Goal: Navigation & Orientation: Understand site structure

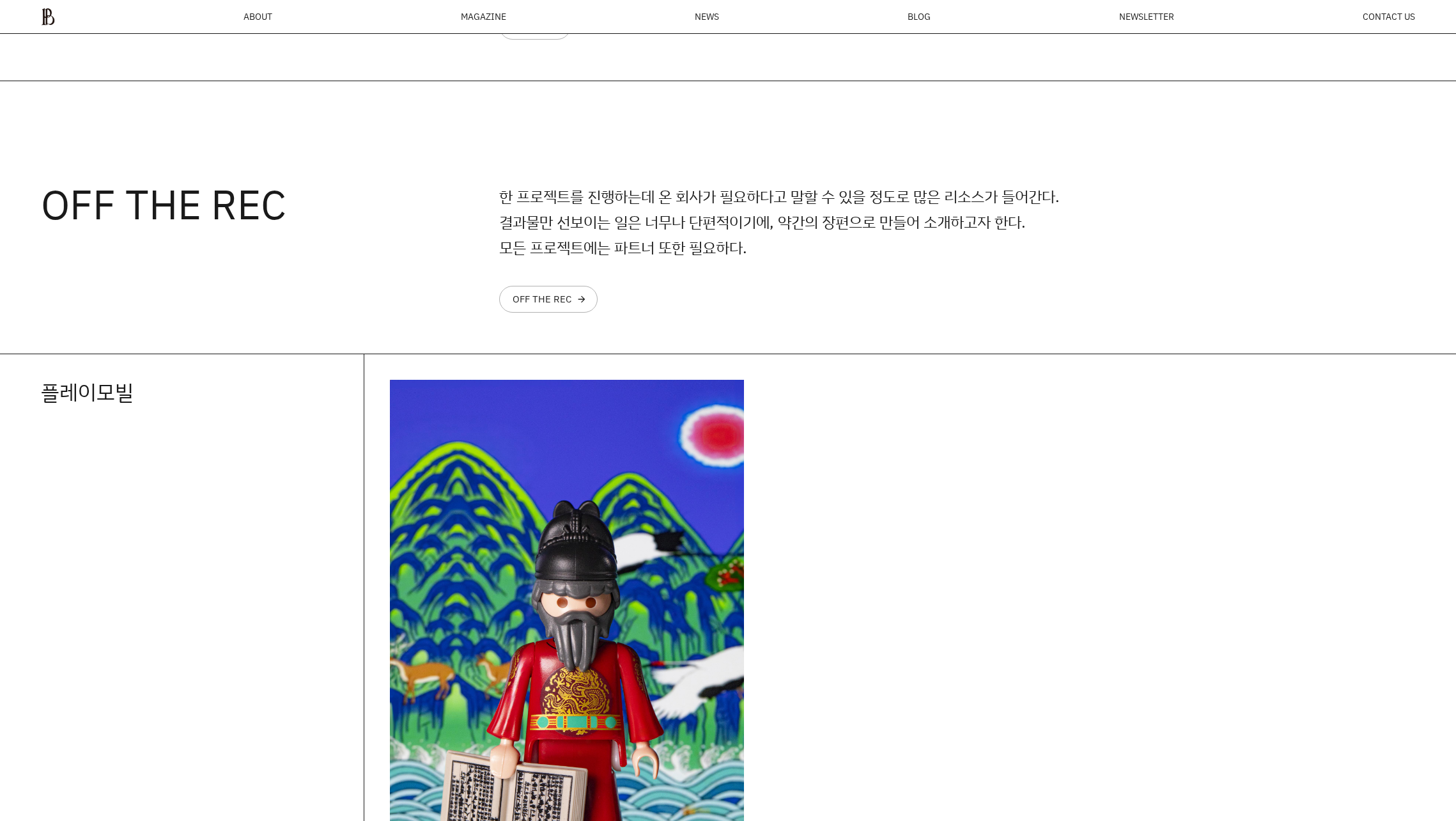
scroll to position [1786, 0]
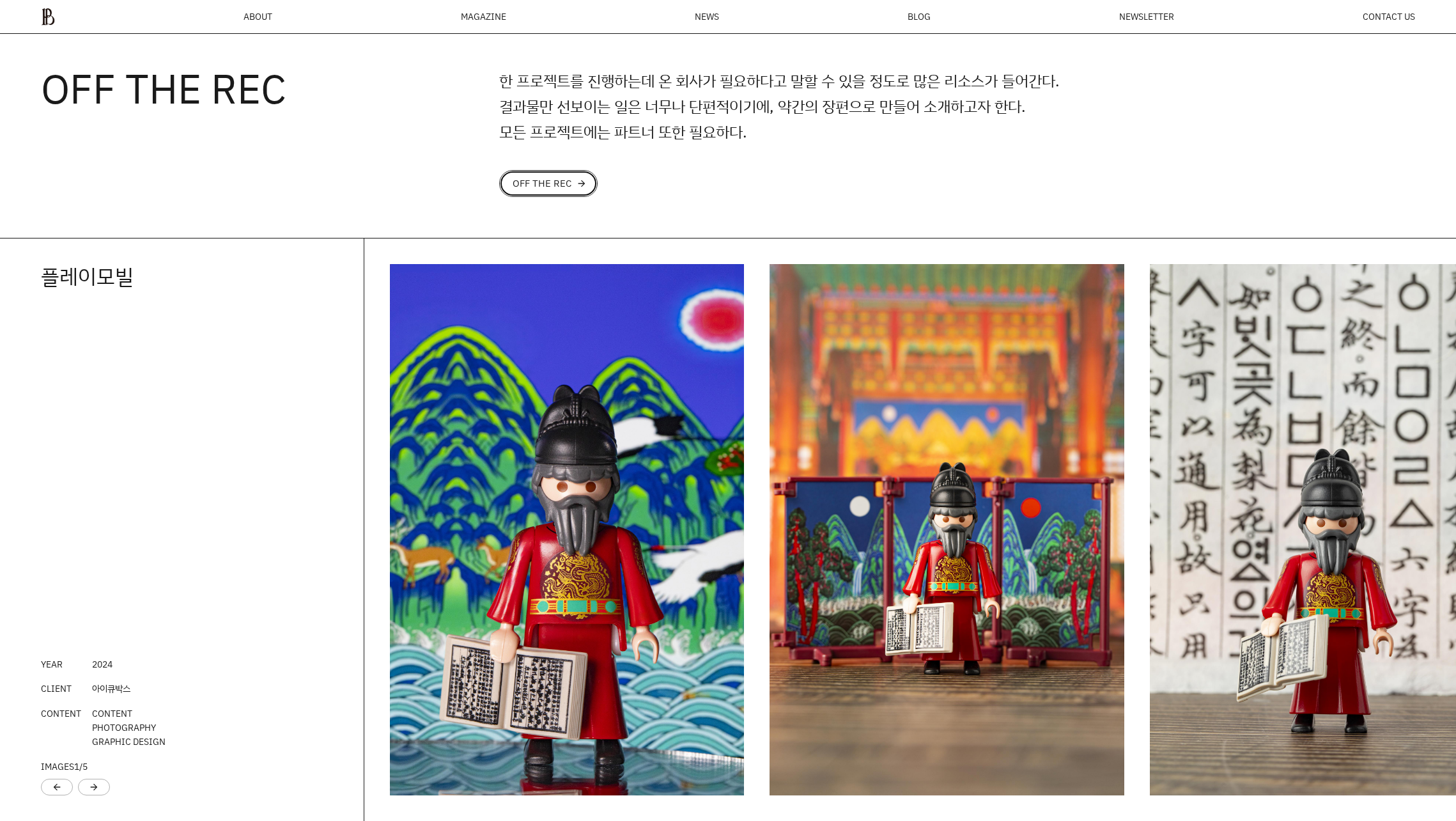
click at [558, 174] on link "OFF THE REC arrow_forward" at bounding box center [548, 183] width 98 height 27
click at [552, 178] on div "OFF THE REC" at bounding box center [542, 183] width 59 height 10
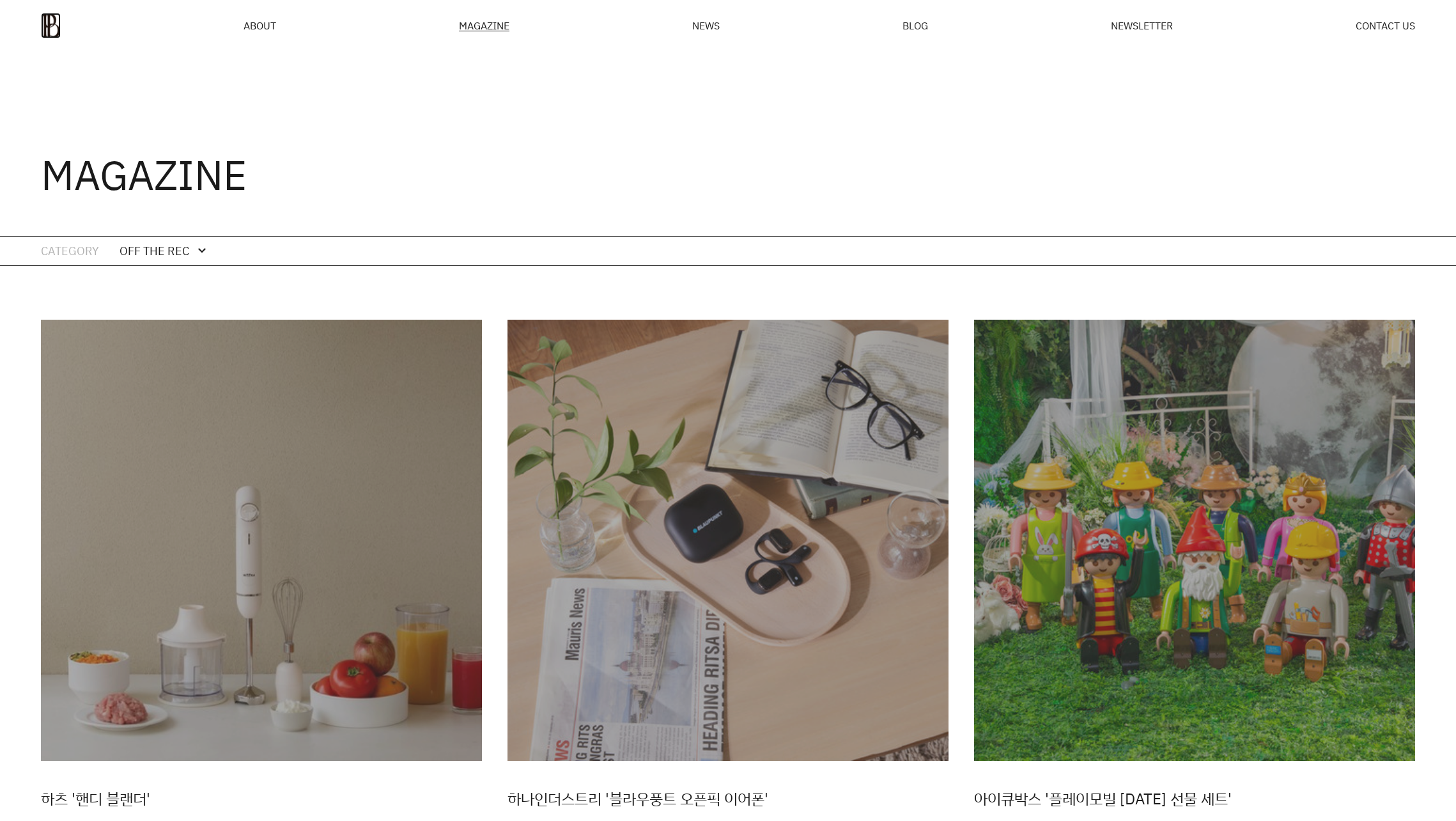
click at [59, 18] on img at bounding box center [51, 25] width 20 height 25
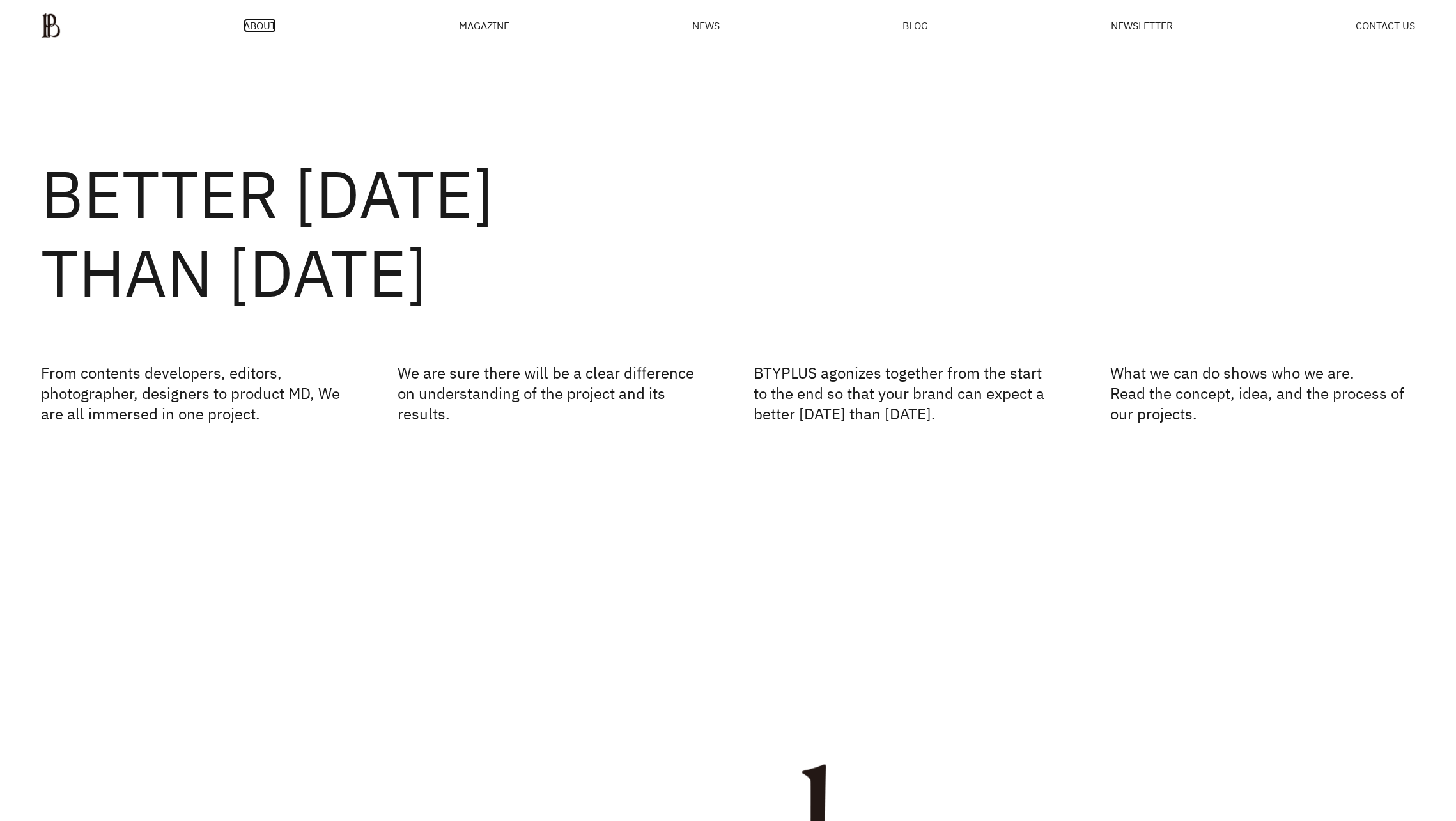
click at [266, 25] on span "ABOUT" at bounding box center [259, 25] width 32 height 10
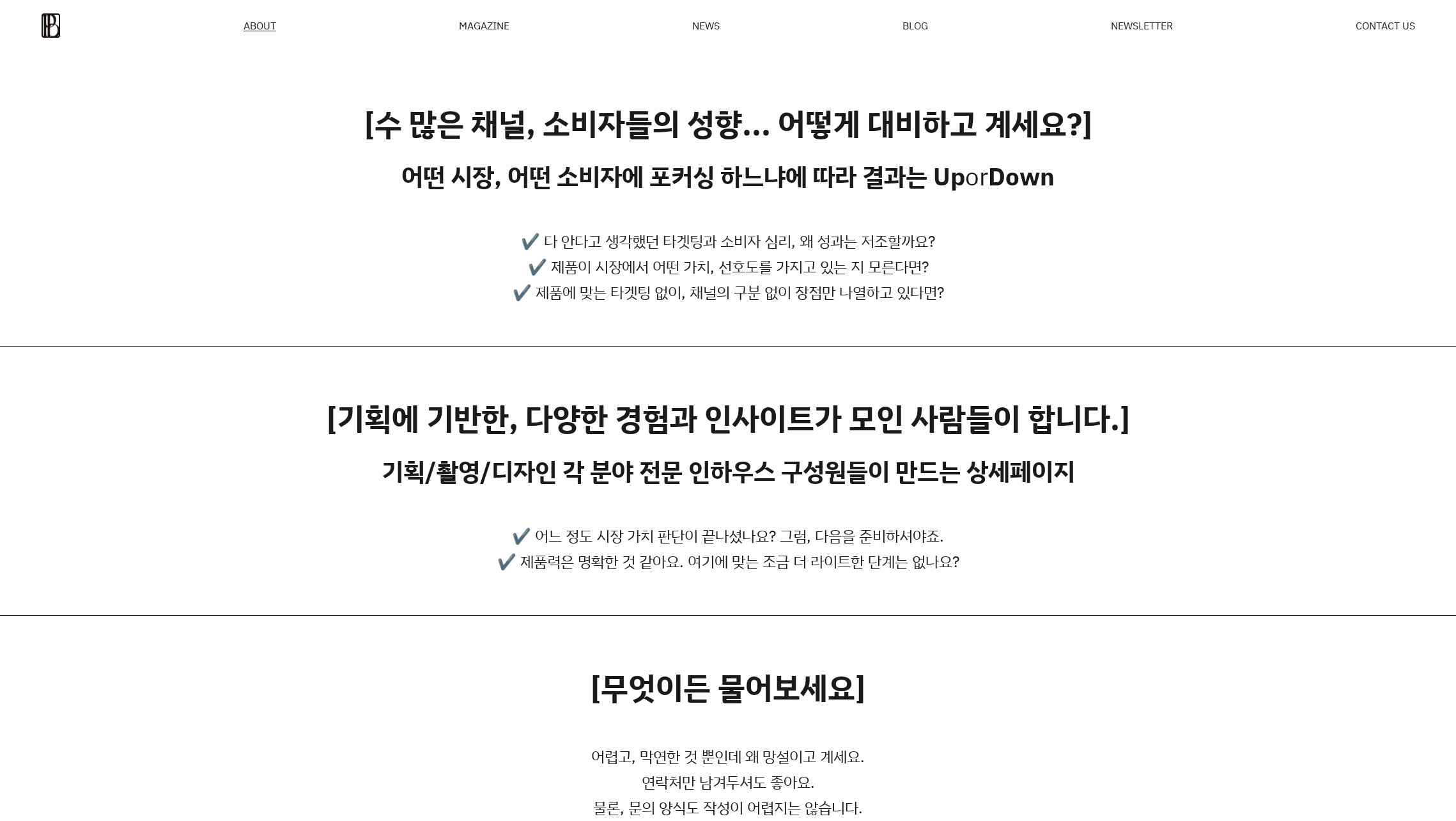
click at [41, 31] on img at bounding box center [51, 25] width 20 height 25
